Goal: Task Accomplishment & Management: Use online tool/utility

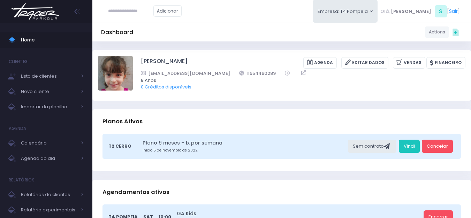
click at [20, 16] on img at bounding box center [35, 11] width 53 height 24
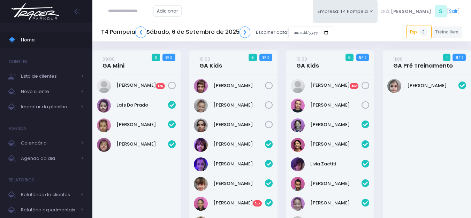
scroll to position [270, 0]
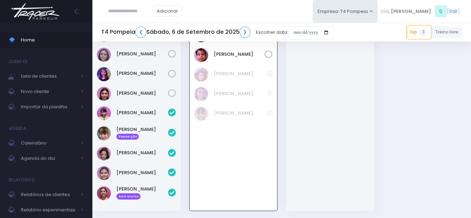
click at [335, 128] on div at bounding box center [330, 116] width 88 height 187
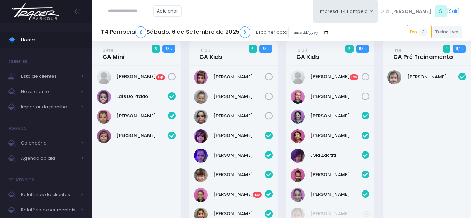
scroll to position [0, 0]
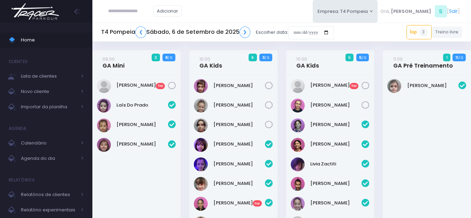
drag, startPoint x: 471, startPoint y: 123, endPoint x: 124, endPoint y: 163, distance: 349.6
click at [124, 163] on div "Manuela Goncalves Exp" at bounding box center [136, 167] width 88 height 185
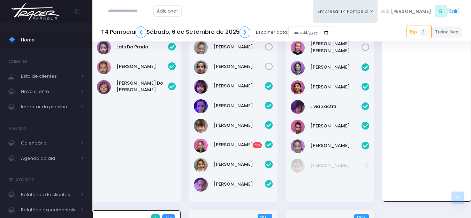
scroll to position [279, 0]
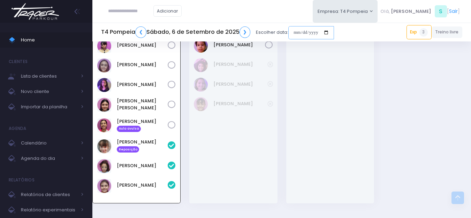
click at [294, 29] on input "date" at bounding box center [311, 32] width 46 height 13
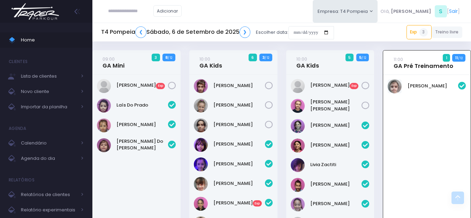
scroll to position [244, 0]
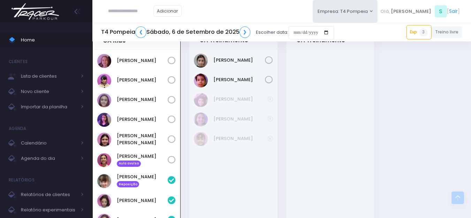
type input "*"
type input "**********"
type input "***"
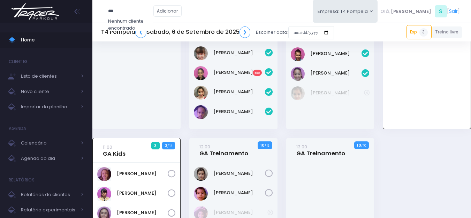
scroll to position [96, 0]
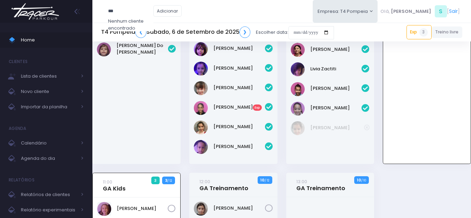
drag, startPoint x: 127, startPoint y: 7, endPoint x: 36, endPoint y: 6, distance: 91.6
click at [50, 12] on div "Home Clientes Lista de clientes Novo cliente Importar da planilha Agenda Calend…" at bounding box center [235, 165] width 471 height 522
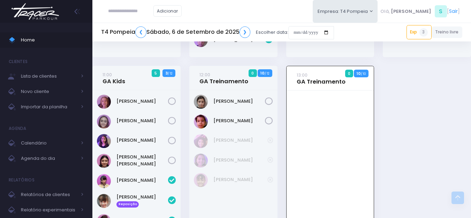
scroll to position [200, 0]
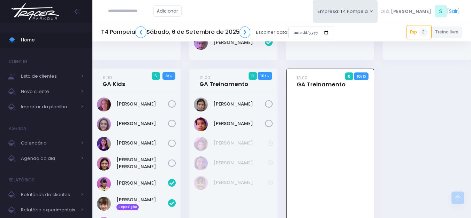
click at [153, 13] on input "text" at bounding box center [130, 11] width 45 height 13
click at [135, 24] on link "Júlia Caze Rodrigues" at bounding box center [141, 23] width 39 height 7
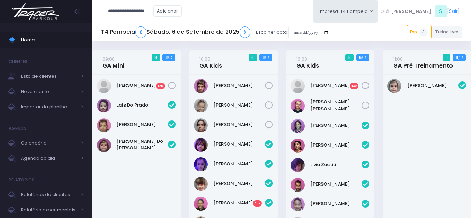
type input "**********"
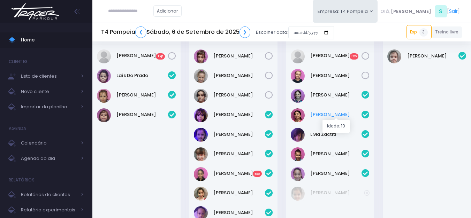
scroll to position [26, 0]
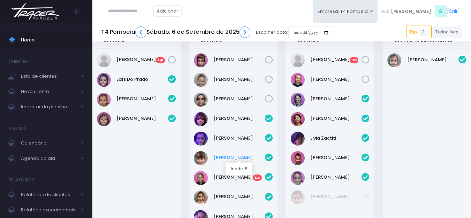
click at [242, 159] on link "[PERSON_NAME]" at bounding box center [239, 157] width 52 height 7
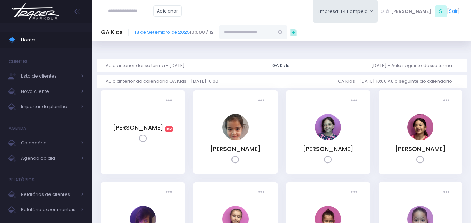
click at [46, 18] on img at bounding box center [35, 11] width 53 height 24
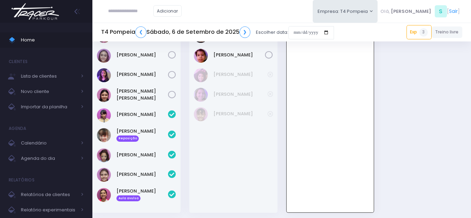
scroll to position [269, 0]
click at [43, 16] on img at bounding box center [35, 11] width 53 height 24
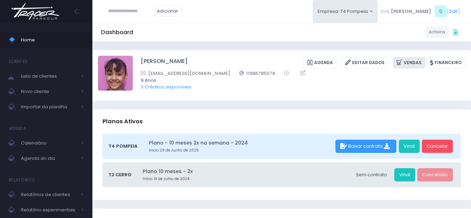
click at [401, 59] on icon at bounding box center [399, 63] width 7 height 8
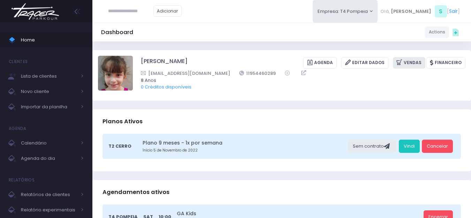
click at [403, 61] on icon at bounding box center [399, 63] width 7 height 8
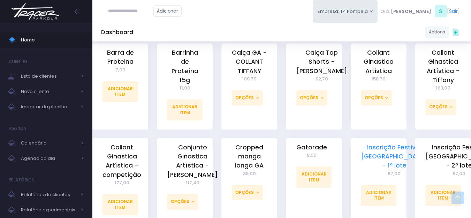
scroll to position [313, 0]
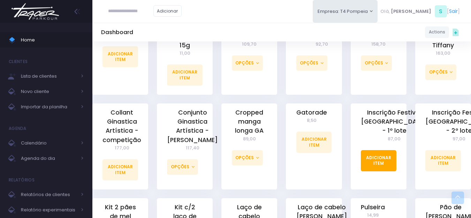
click at [376, 157] on link "Adicionar Item" at bounding box center [378, 160] width 36 height 21
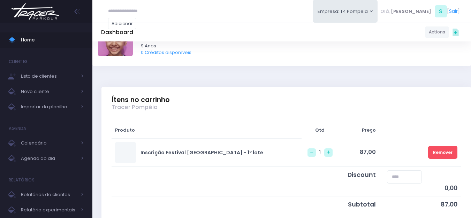
scroll to position [104, 0]
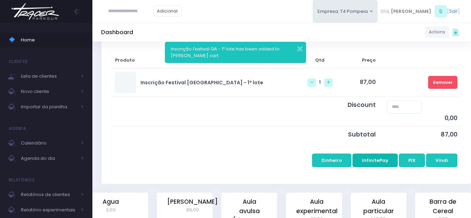
click at [376, 157] on button "InfinitePay" at bounding box center [374, 160] width 45 height 13
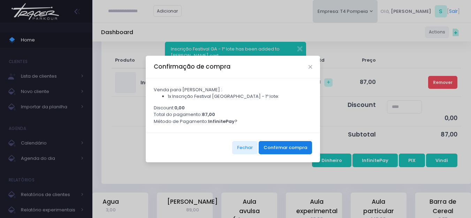
click at [293, 145] on button "Confirmar compra" at bounding box center [284, 147] width 53 height 13
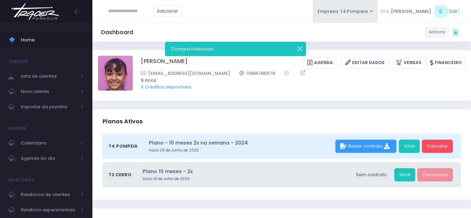
click at [31, 17] on img at bounding box center [35, 11] width 53 height 24
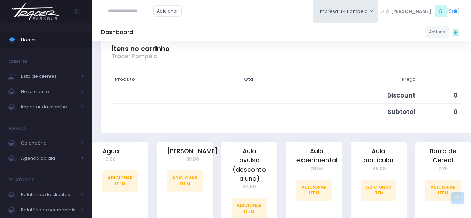
scroll to position [139, 0]
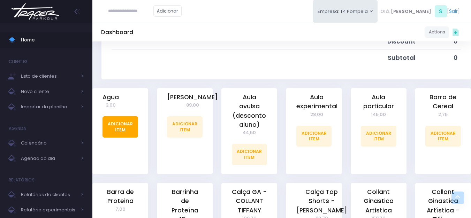
click at [127, 129] on link "Adicionar Item" at bounding box center [120, 126] width 36 height 21
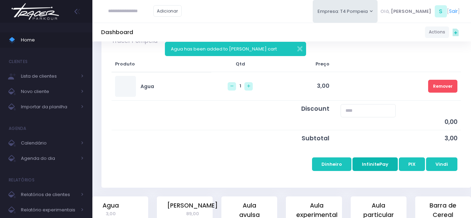
scroll to position [104, 0]
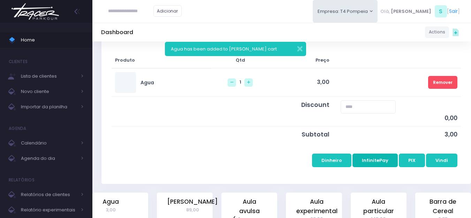
click at [369, 157] on button "InfinitePay" at bounding box center [374, 160] width 45 height 13
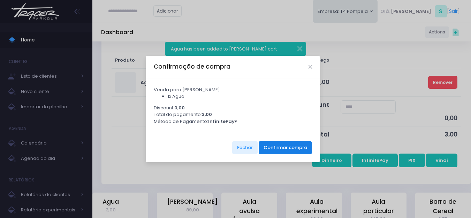
click at [282, 146] on button "Confirmar compra" at bounding box center [284, 147] width 53 height 13
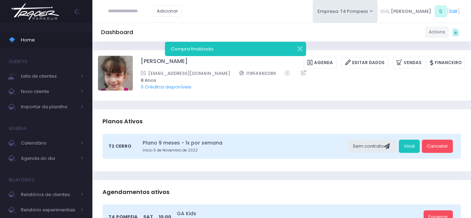
click at [54, 21] on img at bounding box center [35, 11] width 53 height 24
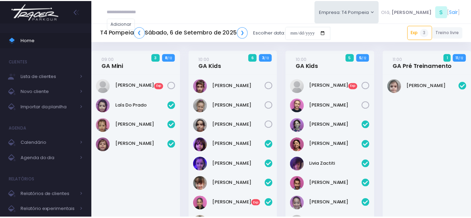
scroll to position [270, 0]
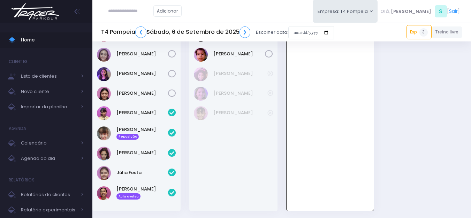
click at [102, 132] on img at bounding box center [104, 133] width 14 height 14
click at [44, 10] on img at bounding box center [35, 11] width 53 height 24
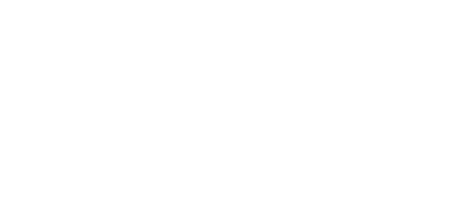
scroll to position [270, 0]
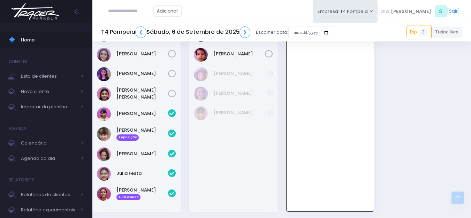
click at [56, 11] on img at bounding box center [35, 11] width 53 height 24
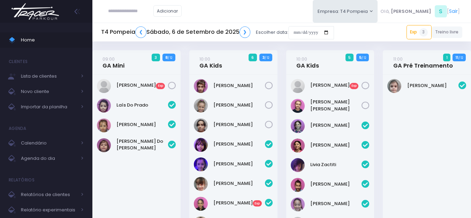
scroll to position [270, 0]
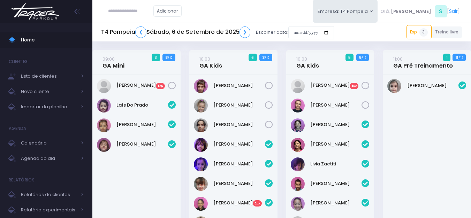
scroll to position [270, 0]
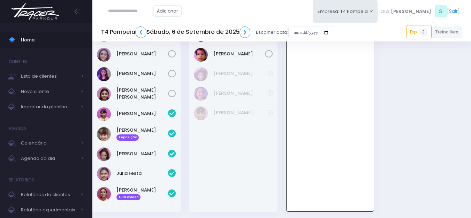
scroll to position [270, 0]
click at [66, 20] on div at bounding box center [46, 11] width 92 height 23
click at [49, 13] on img at bounding box center [35, 11] width 53 height 24
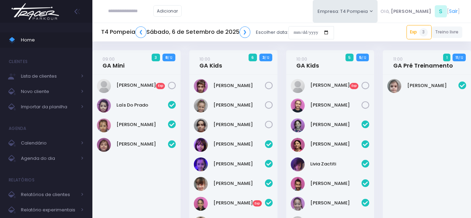
scroll to position [270, 0]
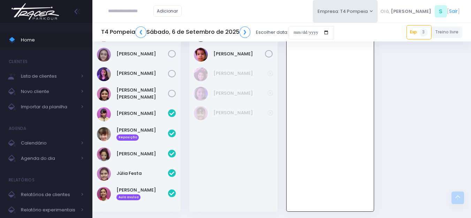
scroll to position [270, 0]
click at [316, 34] on input "date" at bounding box center [311, 32] width 46 height 13
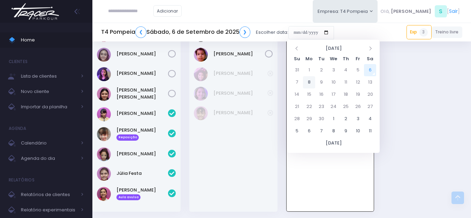
click at [312, 82] on td "8" at bounding box center [309, 82] width 12 height 12
type input "**********"
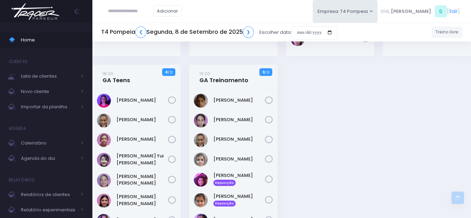
scroll to position [174, 0]
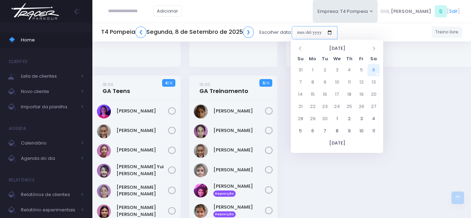
click at [305, 33] on input "date" at bounding box center [315, 32] width 46 height 13
click at [324, 77] on td "9" at bounding box center [324, 82] width 12 height 12
type input "**********"
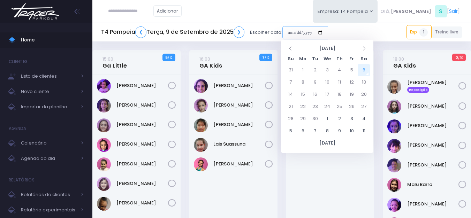
click at [309, 34] on input "date" at bounding box center [305, 32] width 46 height 13
click at [340, 79] on td "11" at bounding box center [339, 82] width 12 height 12
type input "**********"
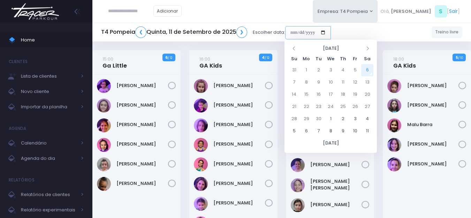
click at [310, 38] on input "date" at bounding box center [308, 32] width 46 height 13
click at [367, 72] on td "6" at bounding box center [367, 70] width 12 height 12
type input "**********"
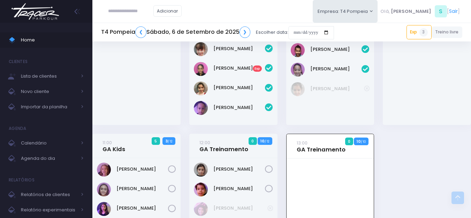
scroll to position [165, 0]
